Goal: Transaction & Acquisition: Obtain resource

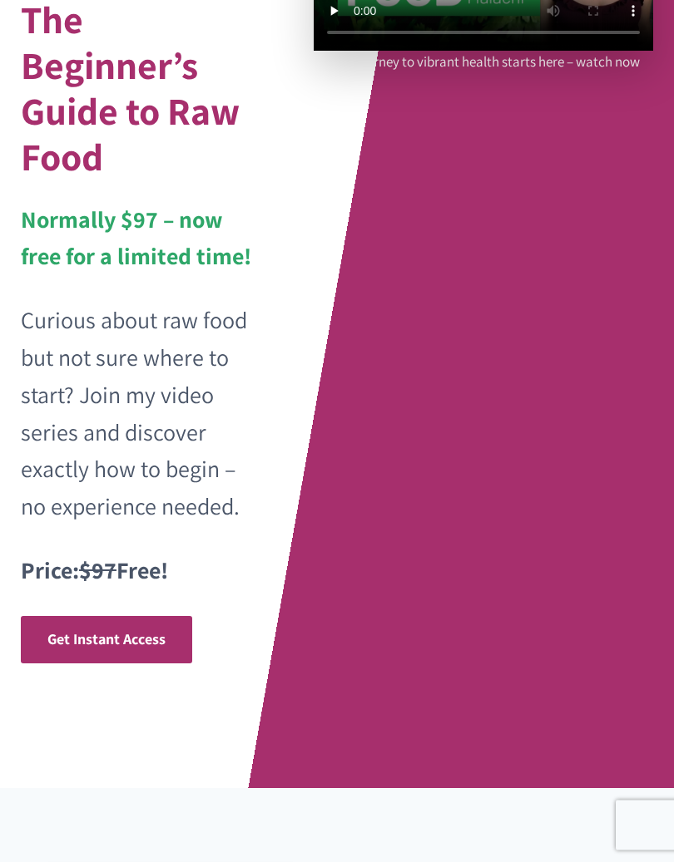
scroll to position [316, 0]
click at [126, 630] on span "Get Instant Access" at bounding box center [106, 639] width 118 height 19
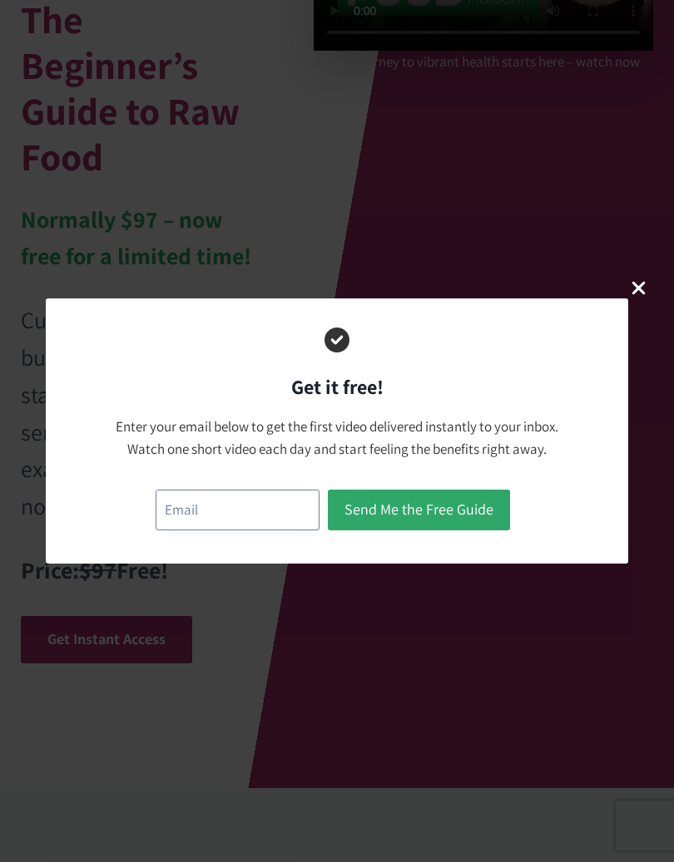
click at [248, 510] on input "email" at bounding box center [238, 510] width 164 height 41
type input "[EMAIL_ADDRESS][DOMAIN_NAME]"
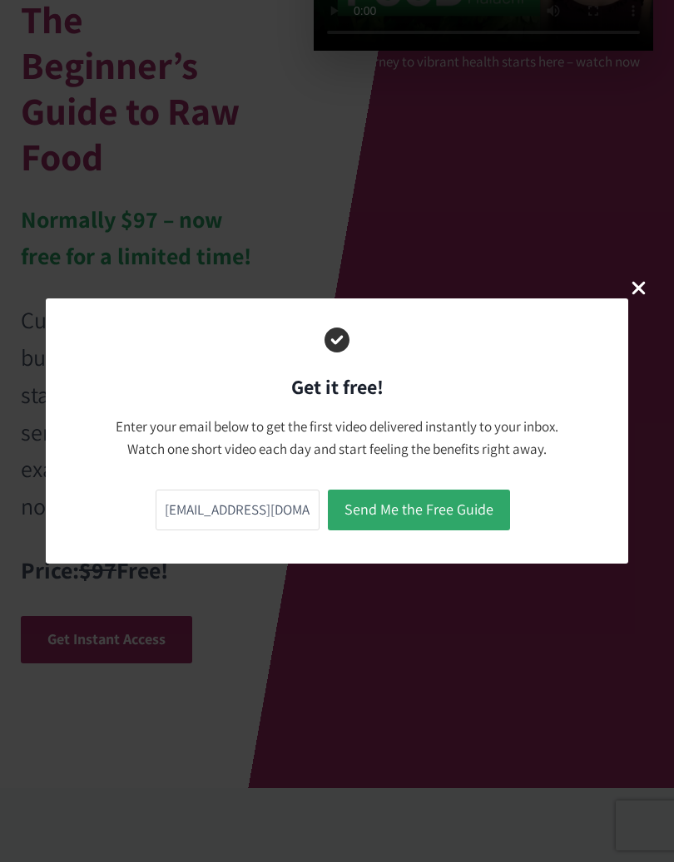
click at [415, 510] on button "Send Me the Free Guide" at bounding box center [419, 510] width 182 height 41
